Goal: Task Accomplishment & Management: Manage account settings

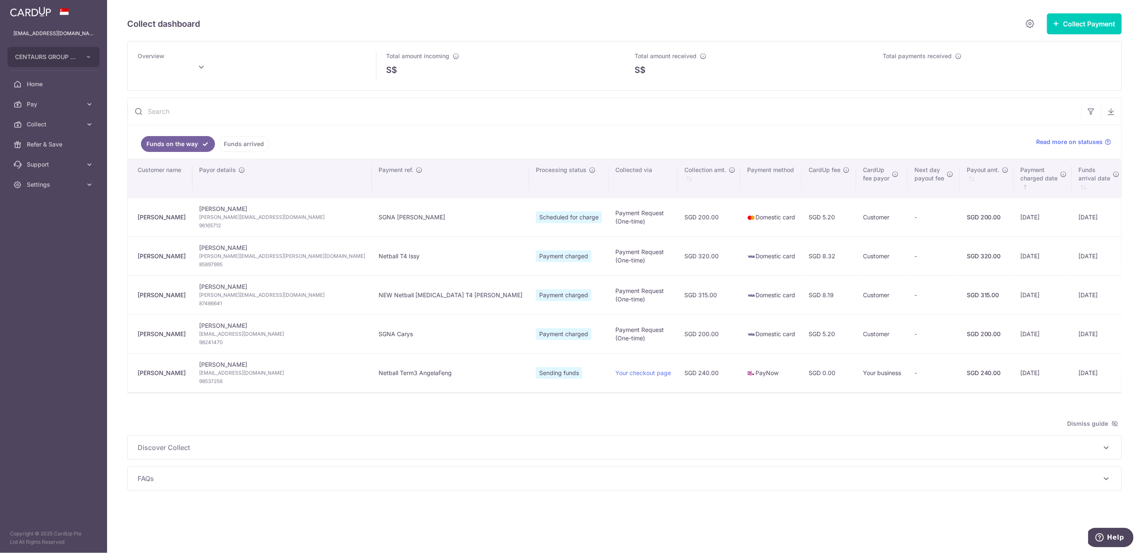
type input "[DATE]"
click at [238, 145] on link "Funds arrived" at bounding box center [243, 144] width 51 height 16
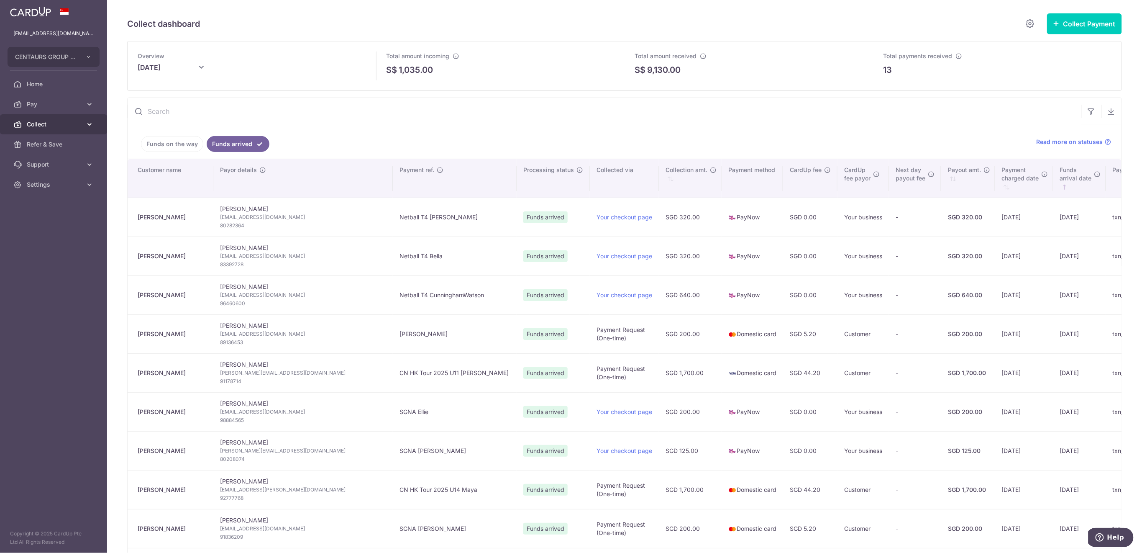
click at [45, 125] on span "Collect" at bounding box center [54, 124] width 55 height 8
click at [47, 187] on span "Payment Requests" at bounding box center [54, 184] width 55 height 8
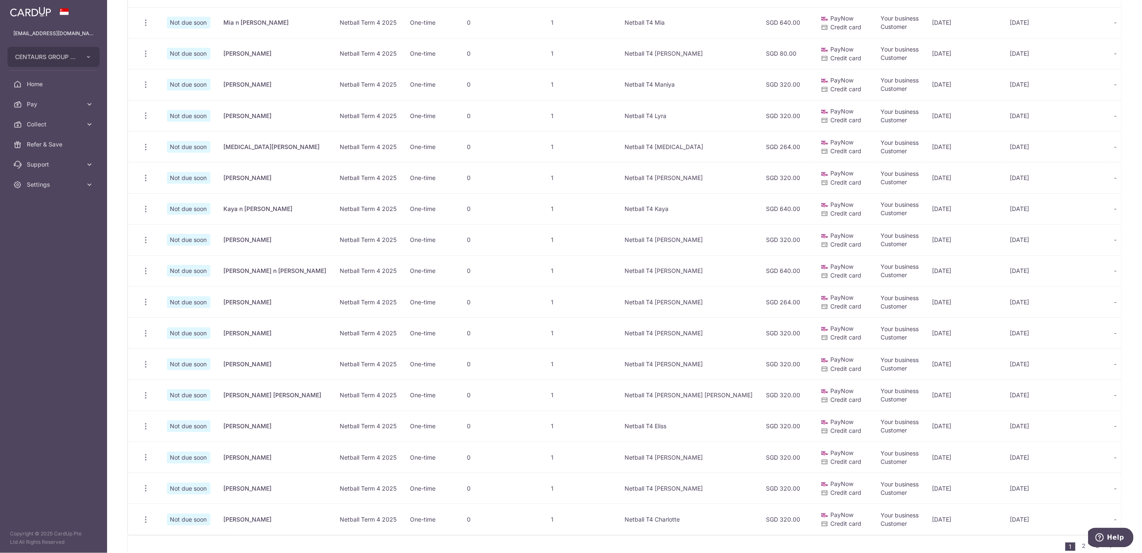
scroll to position [335, 0]
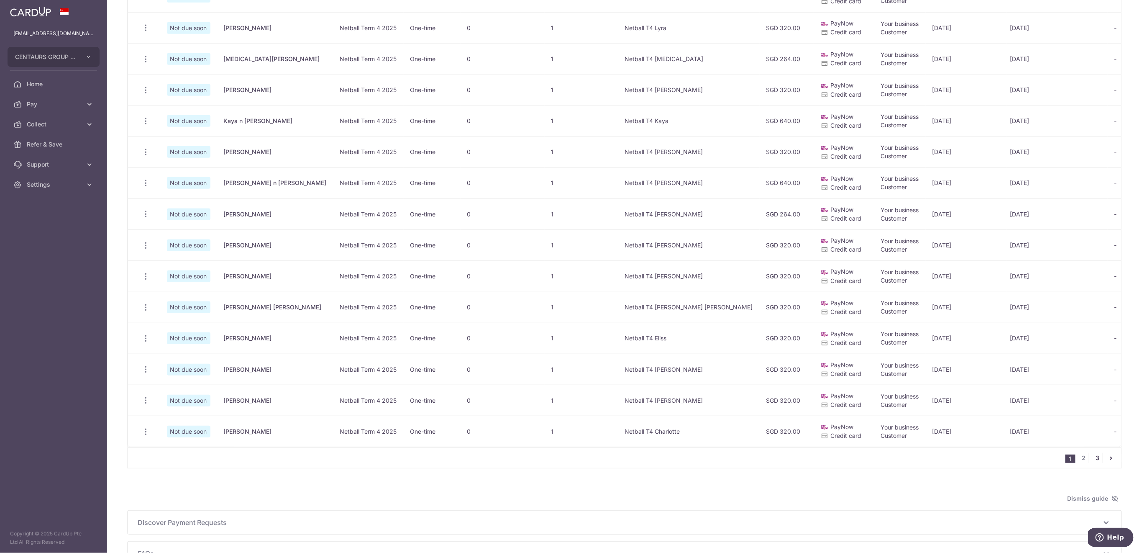
click at [1093, 463] on link "3" at bounding box center [1098, 458] width 10 height 10
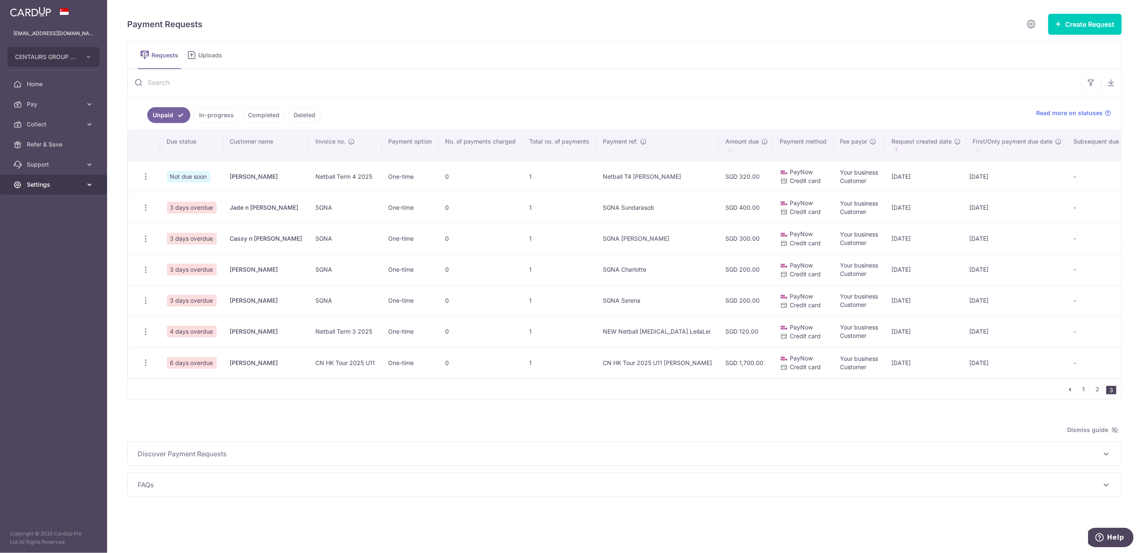
click at [49, 187] on span "Settings" at bounding box center [54, 184] width 55 height 8
click at [51, 224] on span "Logout" at bounding box center [54, 224] width 55 height 8
